Goal: Information Seeking & Learning: Stay updated

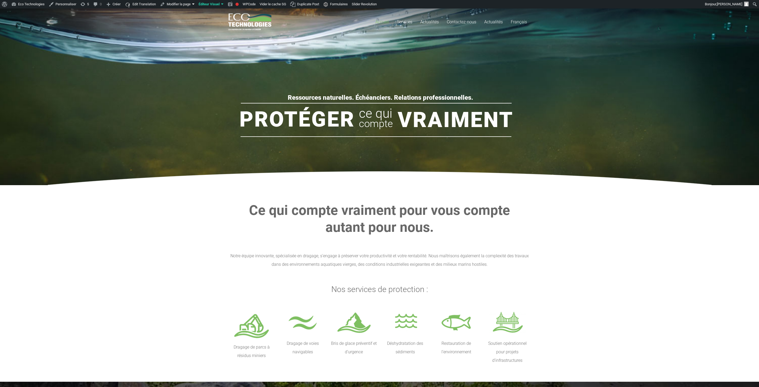
click at [160, 171] on rs-slide "Protéger Vraiment ce qui compte Ressources naturelles. Échéanciers. Relations p…" at bounding box center [379, 92] width 759 height 186
click at [77, 239] on section "Ce qui compte vraiment pour vous compte autant pour nous. Notre équipe innovant…" at bounding box center [379, 283] width 759 height 197
click at [150, 233] on section "Ce qui compte vraiment pour vous compte autant pour nous. Notre équipe innovant…" at bounding box center [379, 283] width 759 height 197
click at [432, 17] on link "Actualités" at bounding box center [429, 21] width 27 height 27
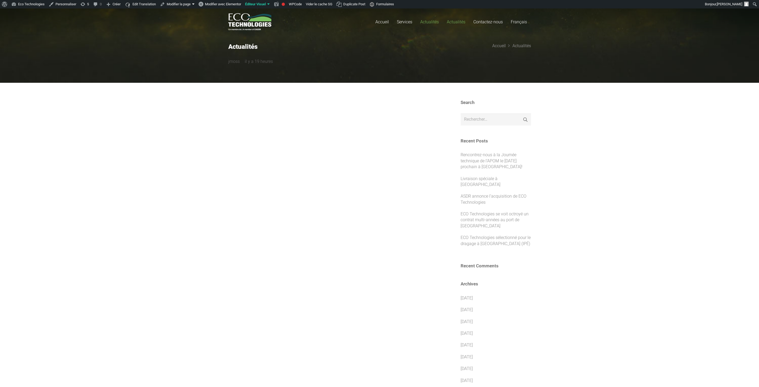
click at [462, 19] on link "Actualités" at bounding box center [456, 21] width 27 height 27
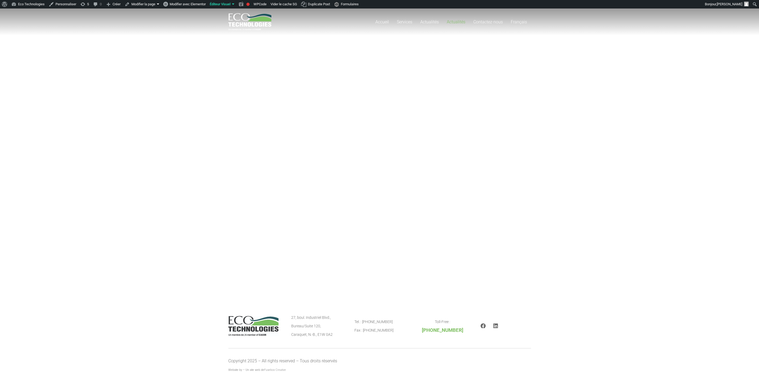
click at [308, 153] on div "Accueil Services Dragage de parcs à résidus miniers Dragage de voies navigables…" at bounding box center [379, 152] width 759 height 288
click at [153, 111] on div "Accueil Services Dragage de parcs à résidus miniers Dragage de voies navigables…" at bounding box center [379, 152] width 759 height 288
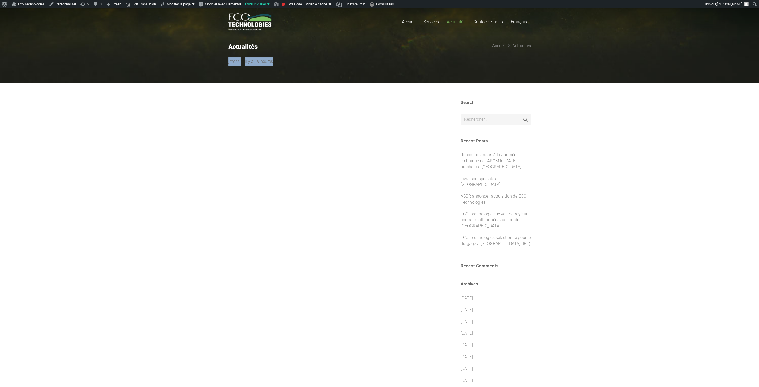
drag, startPoint x: 267, startPoint y: 58, endPoint x: 218, endPoint y: 55, distance: 48.6
click at [218, 55] on section "Actualités jmoss il y a 19 heures Accueil Actualités" at bounding box center [379, 41] width 759 height 84
click at [218, 57] on section "Actualités jmoss il y a 19 heures Accueil Actualités" at bounding box center [379, 41] width 759 height 84
drag, startPoint x: 218, startPoint y: 59, endPoint x: 305, endPoint y: 59, distance: 86.8
click at [304, 59] on section "Actualités jmoss il y a 19 heures Accueil Actualités" at bounding box center [379, 41] width 759 height 84
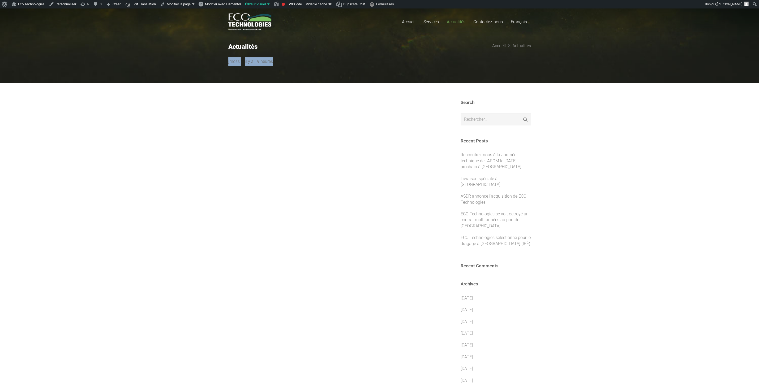
click at [310, 61] on div "jmoss il y a 19 heures" at bounding box center [324, 61] width 193 height 8
drag, startPoint x: 277, startPoint y: 58, endPoint x: 160, endPoint y: 58, distance: 117.6
click at [160, 58] on section "Actualités jmoss il y a 19 heures Accueil Actualités" at bounding box center [379, 41] width 759 height 84
click at [183, 140] on section "Search Rechercher : Rechercher Recent Posts Rencontrez-nous à la Journée techni…" at bounding box center [379, 303] width 759 height 441
drag, startPoint x: 231, startPoint y: 66, endPoint x: 139, endPoint y: 74, distance: 92.4
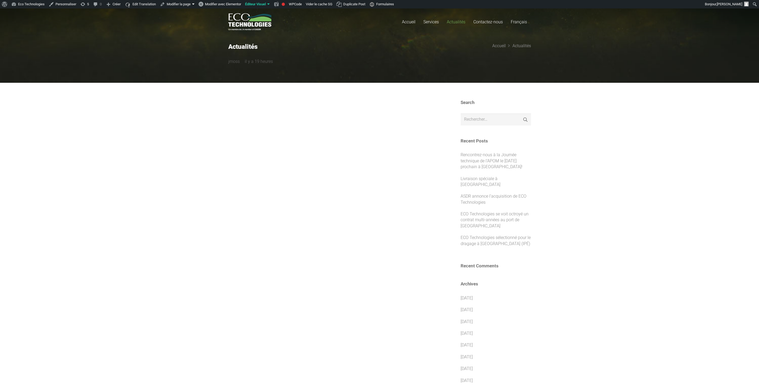
click at [202, 66] on section "Actualités jmoss il y a 19 heures Accueil Actualités" at bounding box center [379, 41] width 759 height 84
drag, startPoint x: 163, startPoint y: 112, endPoint x: 176, endPoint y: 130, distance: 22.1
click at [163, 112] on section "Search Rechercher : Rechercher Recent Posts Rencontrez-nous à la Journée techni…" at bounding box center [379, 303] width 759 height 441
click at [192, 154] on section "Search Rechercher : Rechercher Recent Posts Rencontrez-nous à la Journée techni…" at bounding box center [379, 303] width 759 height 441
click at [178, 150] on section "Search Rechercher : Rechercher Recent Posts Rencontrez-nous à la Journée techni…" at bounding box center [379, 303] width 759 height 441
